Goal: Task Accomplishment & Management: Manage account settings

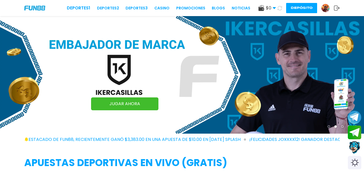
click at [324, 8] on img at bounding box center [325, 8] width 8 height 8
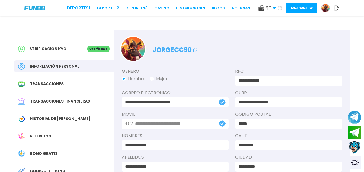
click at [293, 3] on button "Depósito" at bounding box center [301, 8] width 31 height 10
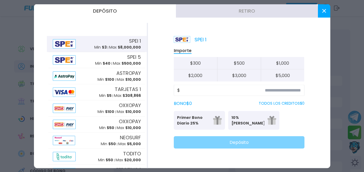
click at [324, 12] on icon at bounding box center [324, 11] width 4 height 4
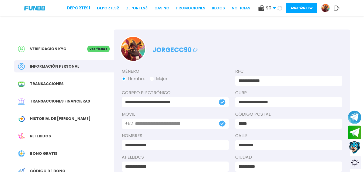
click at [65, 115] on div "Historial de Bonos" at bounding box center [64, 119] width 100 height 12
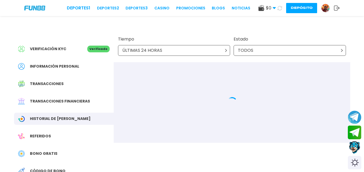
click at [198, 48] on div "ÚLTIMAS 24 HORAS" at bounding box center [174, 50] width 112 height 11
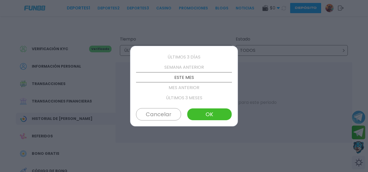
scroll to position [31, 0]
click at [211, 118] on button "OK" at bounding box center [209, 114] width 45 height 12
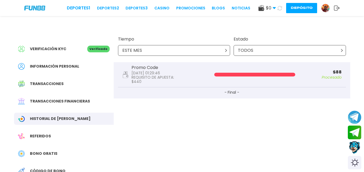
drag, startPoint x: 335, startPoint y: 6, endPoint x: 335, endPoint y: 10, distance: 3.2
click at [335, 7] on icon at bounding box center [336, 7] width 6 height 5
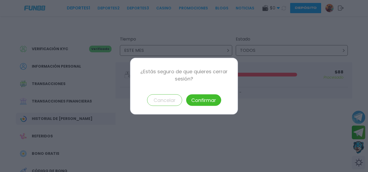
click at [212, 99] on button "Confirmar" at bounding box center [203, 100] width 35 height 12
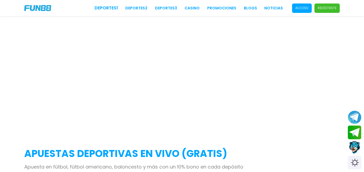
click at [303, 10] on p "Acceso" at bounding box center [301, 8] width 13 height 5
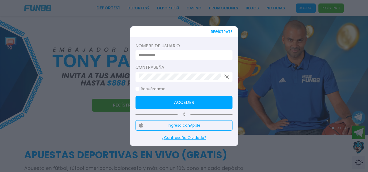
type input "*********"
click at [194, 55] on input "*********" at bounding box center [182, 55] width 87 height 6
drag, startPoint x: 150, startPoint y: 100, endPoint x: 310, endPoint y: 0, distance: 188.4
click at [150, 101] on button "Acceder" at bounding box center [183, 102] width 97 height 13
